Goal: Navigation & Orientation: Find specific page/section

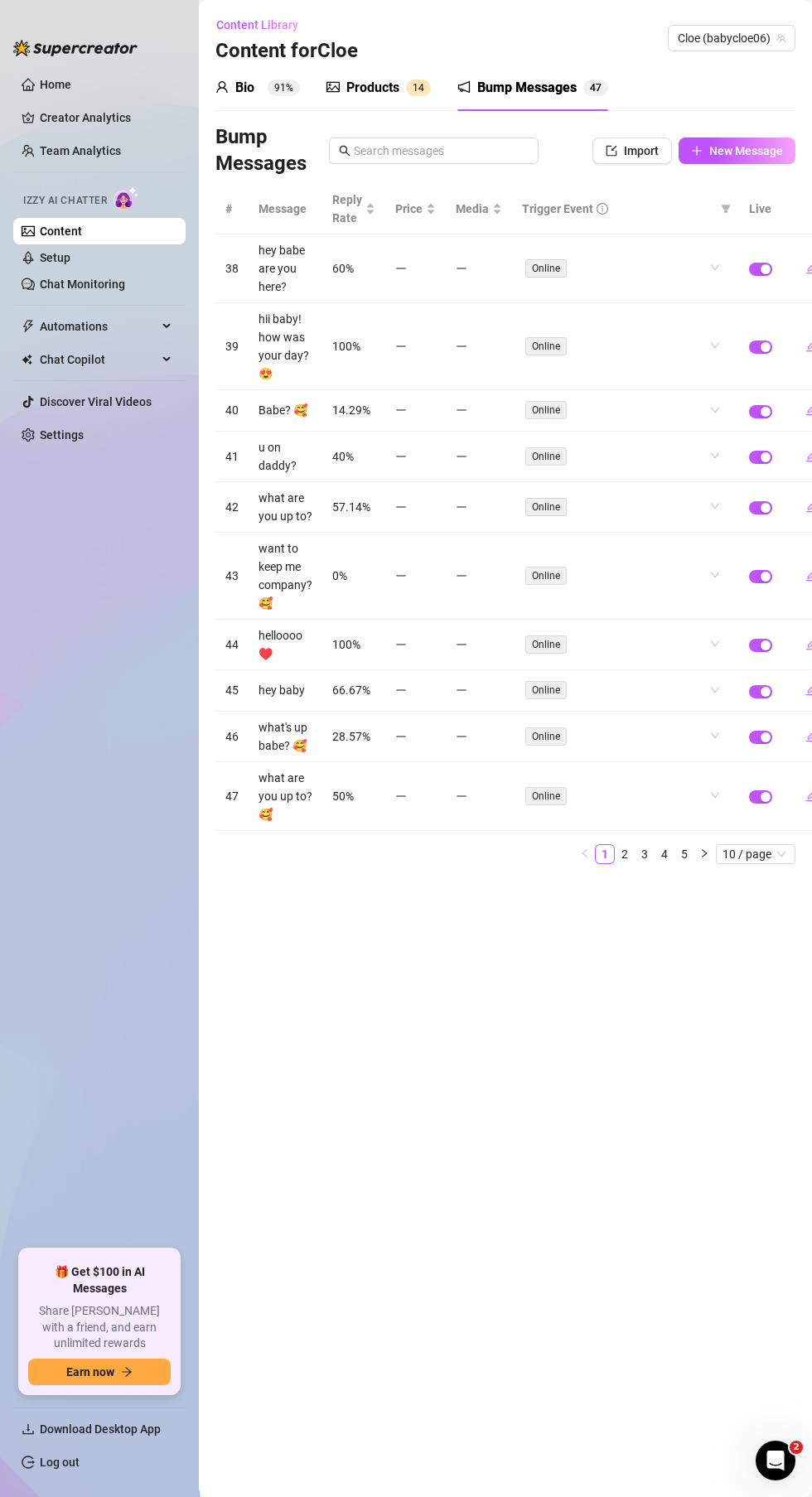
click at [70, 251] on link "Setup" at bounding box center [54, 257] width 31 height 13
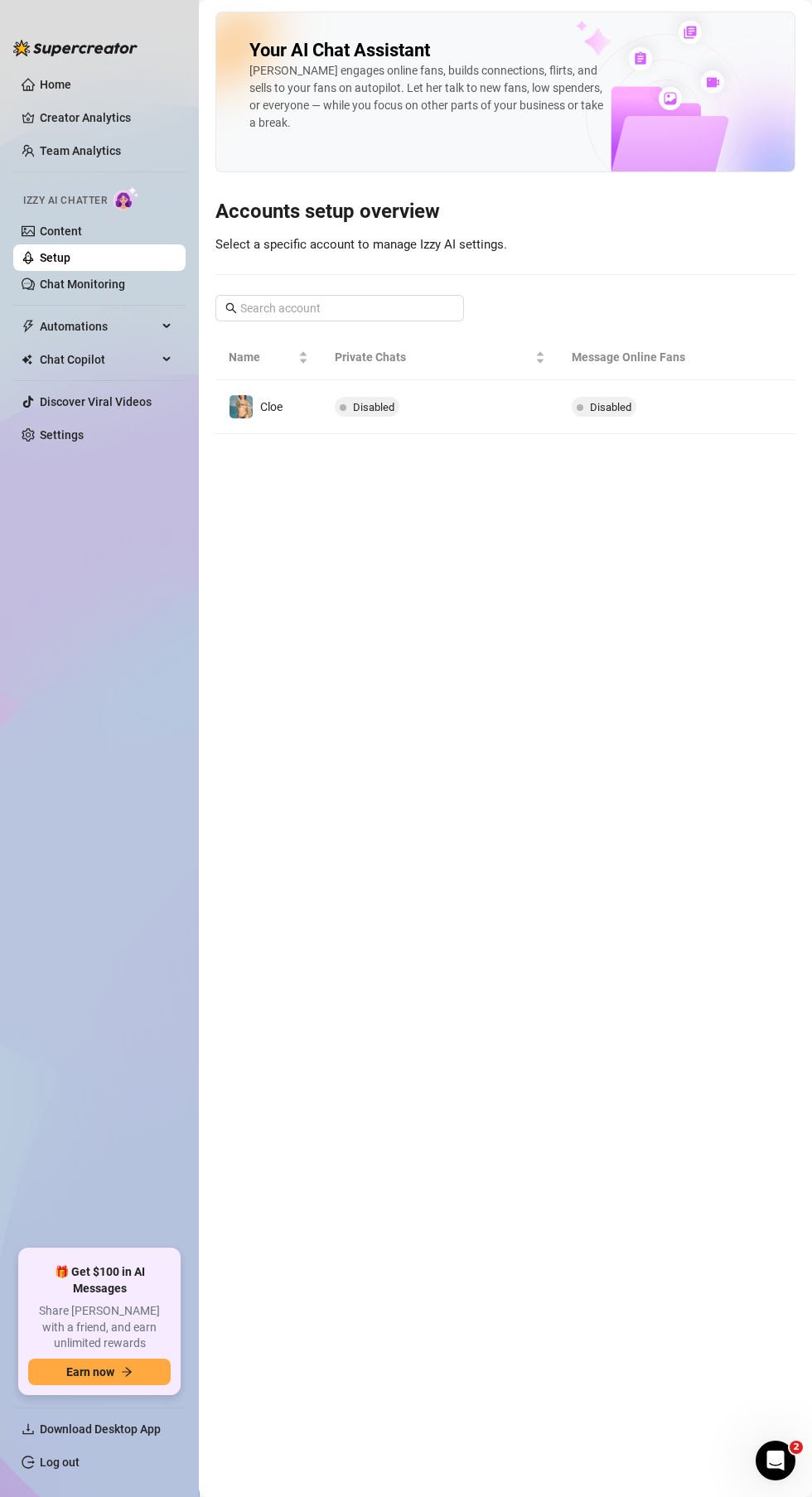
click at [104, 285] on link "Chat Monitoring" at bounding box center [82, 284] width 85 height 13
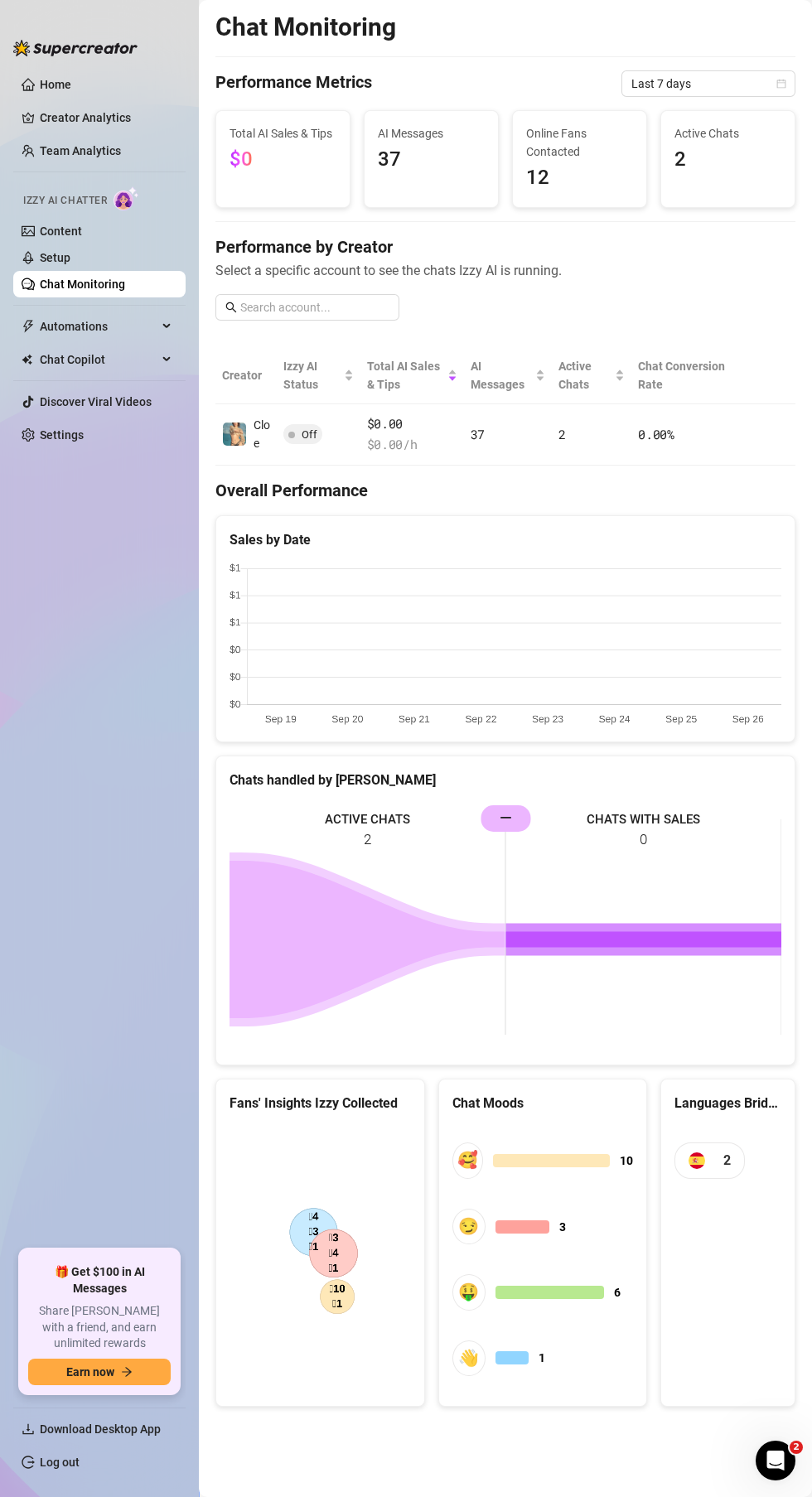
click at [134, 332] on span "Automations" at bounding box center [98, 327] width 118 height 27
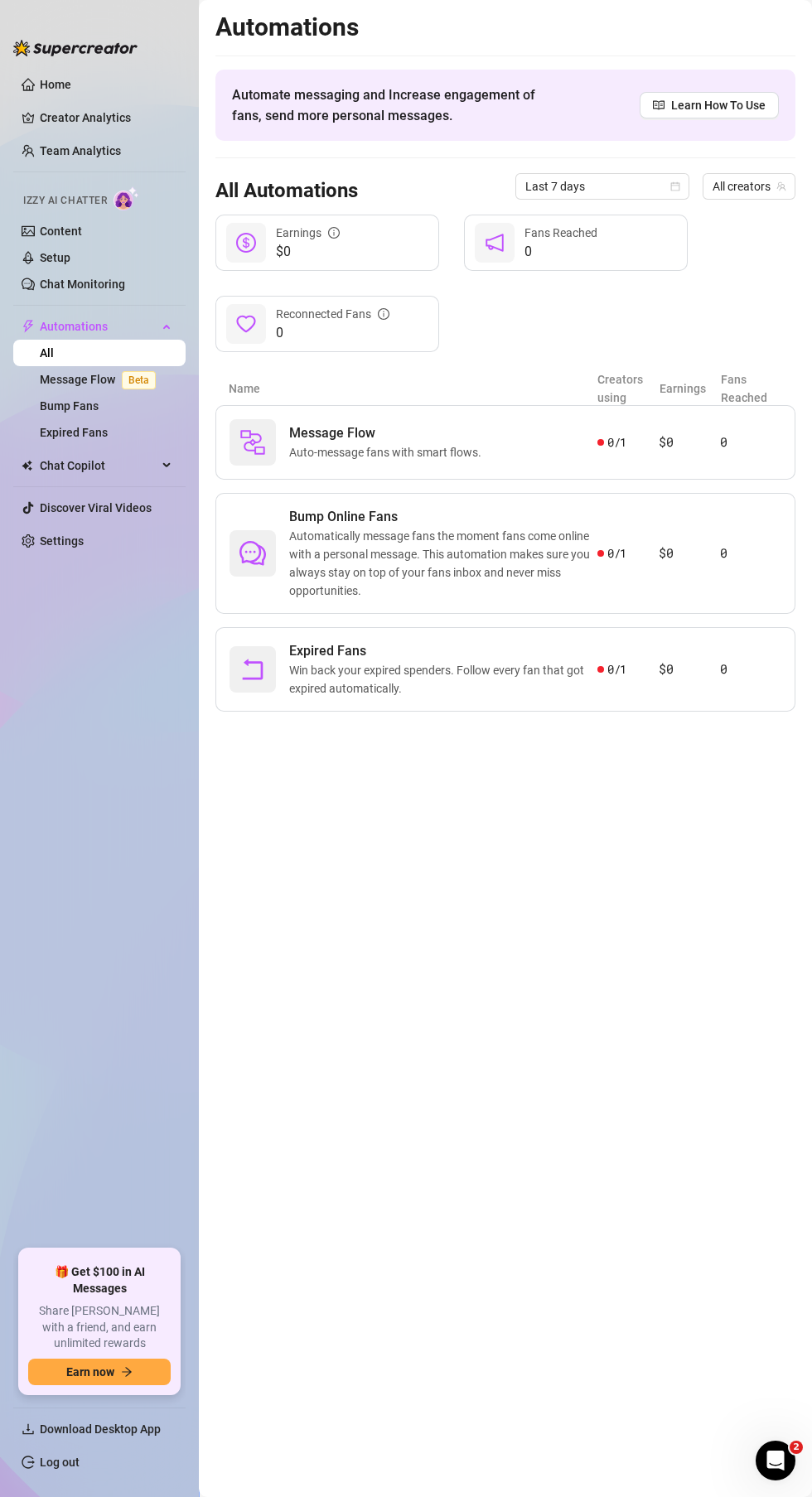
click at [96, 380] on link "Message Flow Beta" at bounding box center [101, 379] width 123 height 13
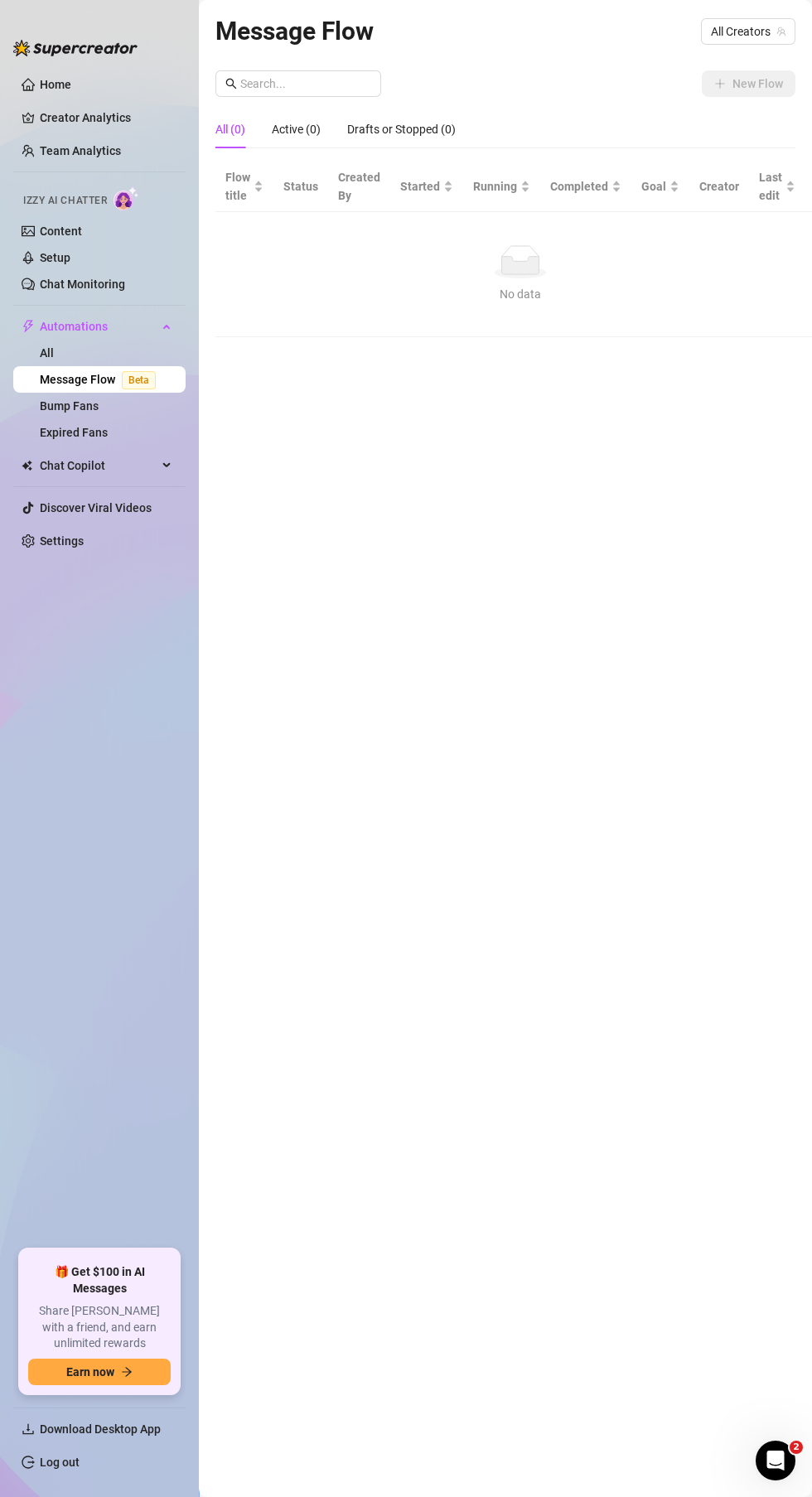
click at [79, 400] on link "Bump Fans" at bounding box center [68, 406] width 58 height 13
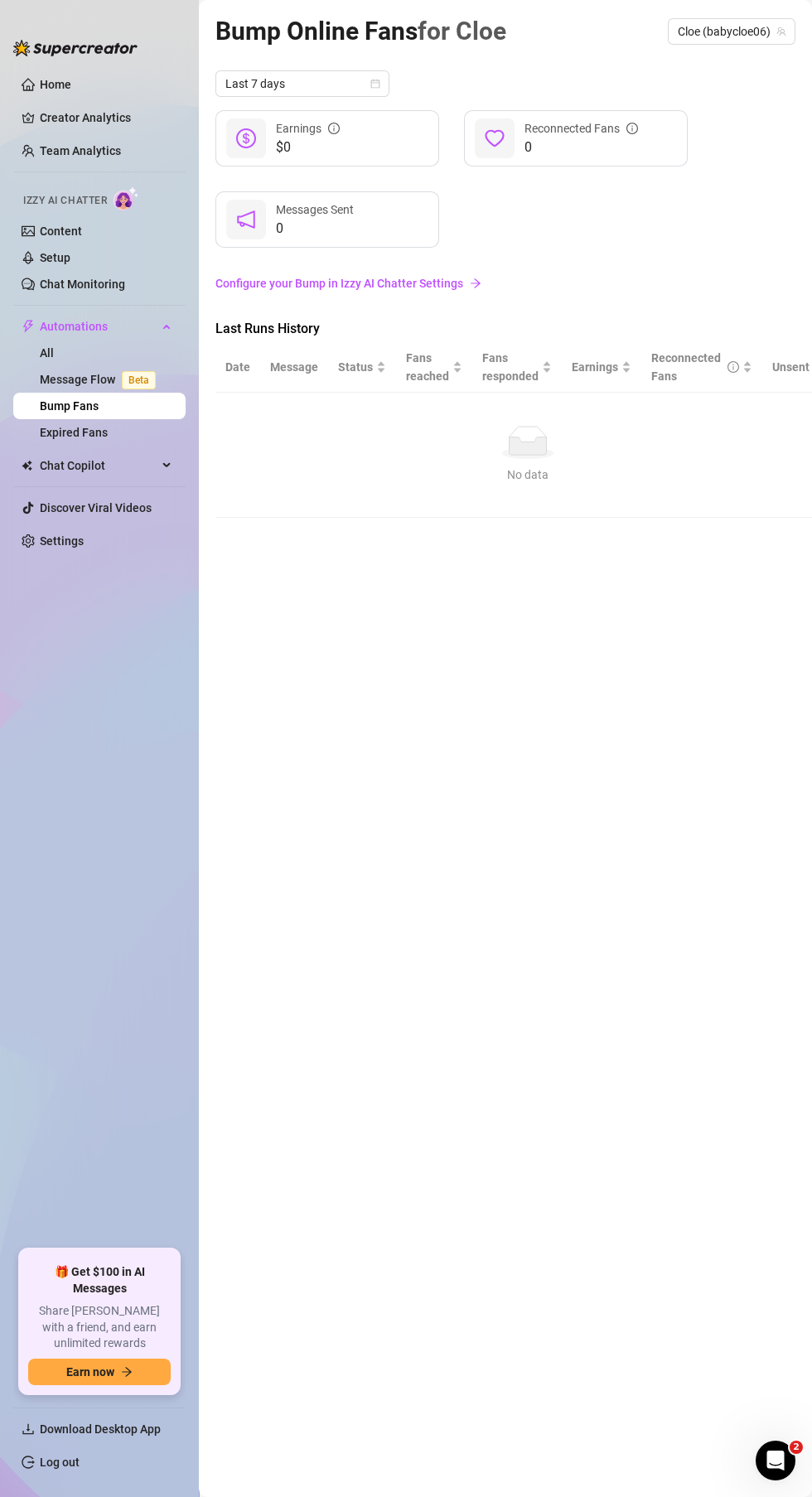
click at [106, 425] on link "Expired Fans" at bounding box center [73, 431] width 68 height 13
